Goal: Use online tool/utility: Utilize a website feature to perform a specific function

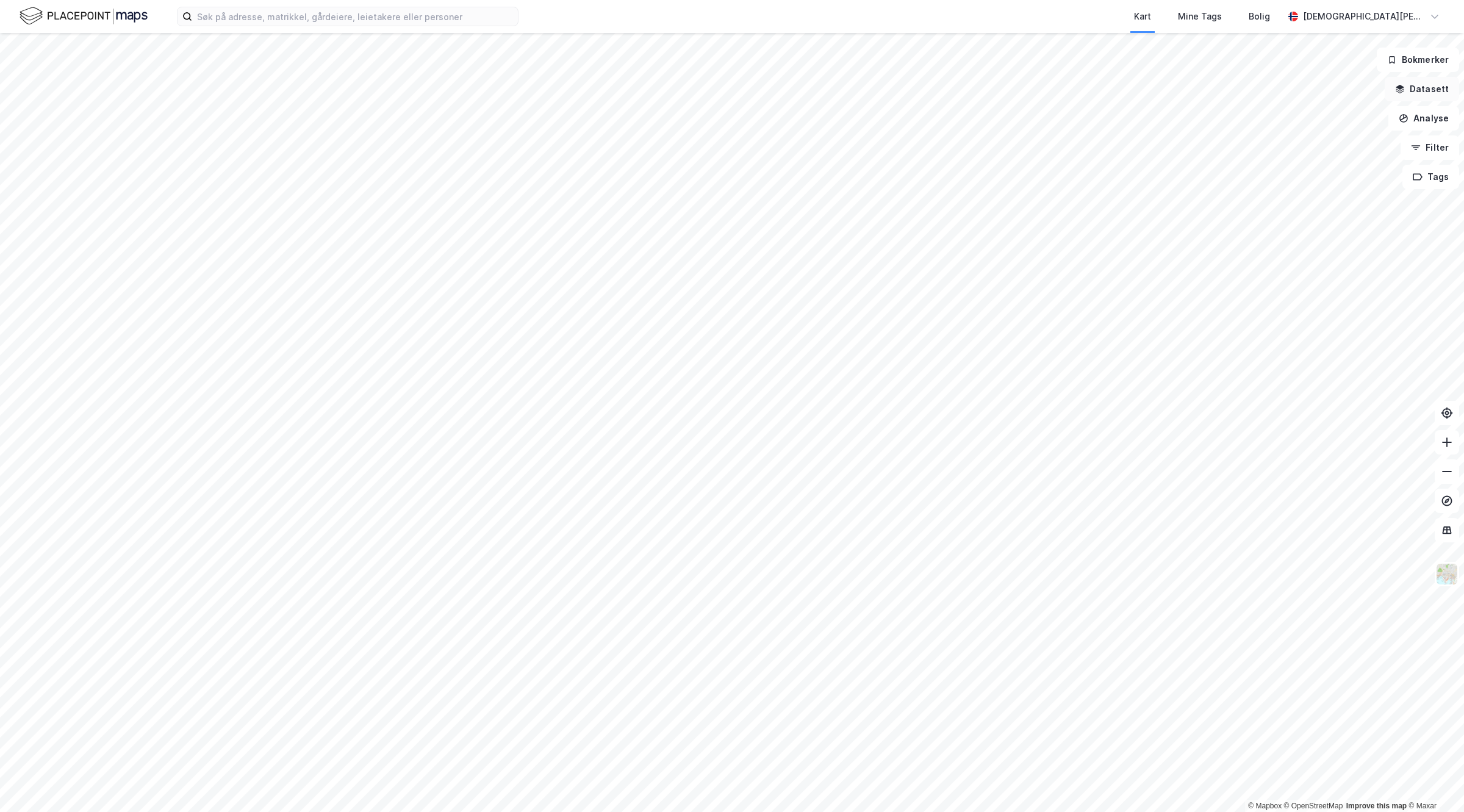
click at [1432, 81] on button "Datasett" at bounding box center [1422, 89] width 74 height 24
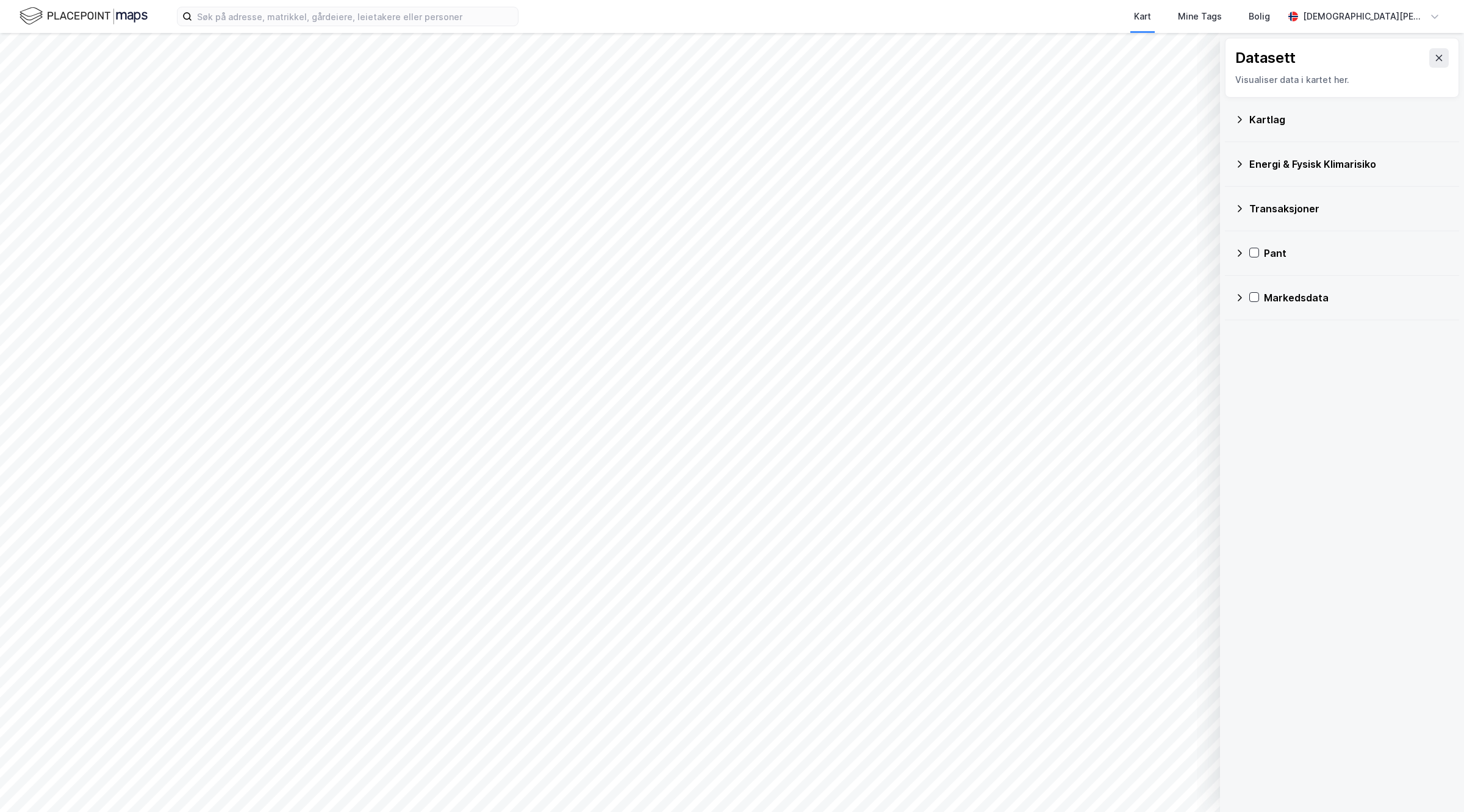
click at [1266, 120] on div "Kartlag" at bounding box center [1349, 119] width 200 height 14
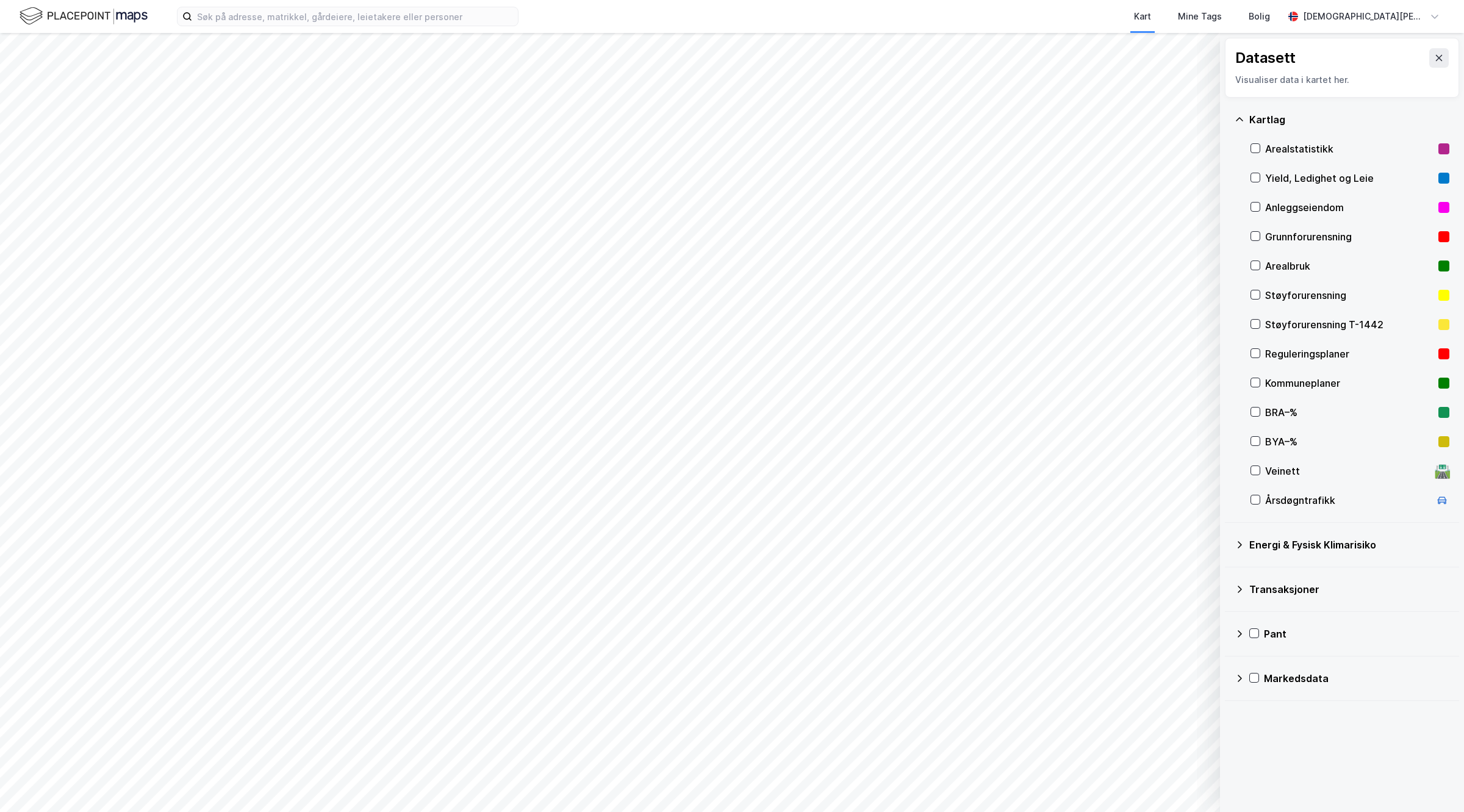
click at [1438, 50] on div "Datasett Visualiser data i kartet her." at bounding box center [1342, 68] width 234 height 60
click at [1434, 56] on icon at bounding box center [1439, 58] width 10 height 10
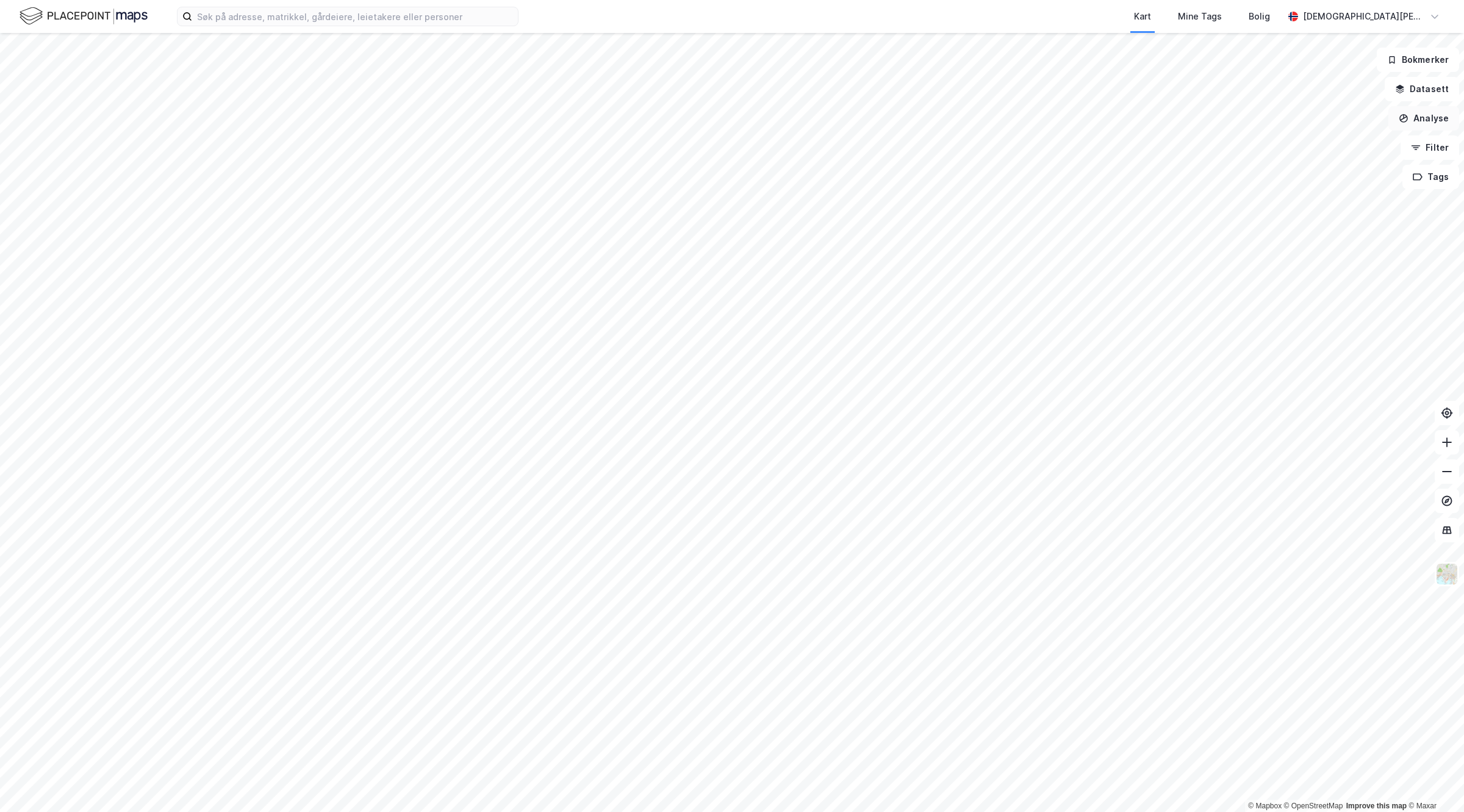
click at [1432, 114] on button "Analyse" at bounding box center [1423, 118] width 71 height 24
click at [1299, 138] on div "Tegn område" at bounding box center [1310, 144] width 140 height 20
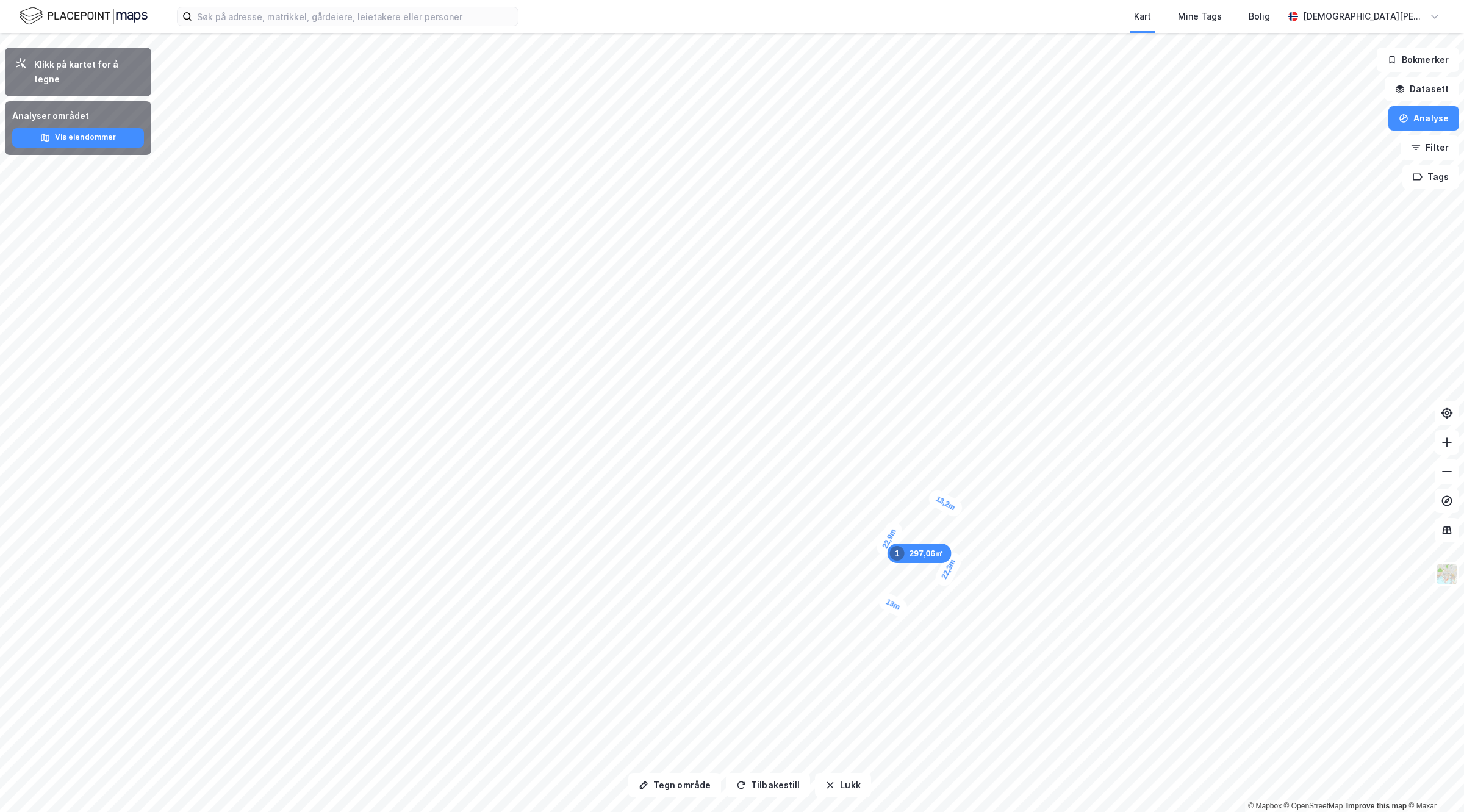
click at [941, 575] on div "22,3m" at bounding box center [949, 569] width 32 height 39
